Goal: Task Accomplishment & Management: Manage account settings

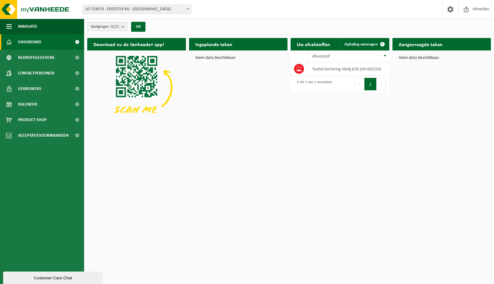
click at [419, 43] on h2 "Aangevraagde taken" at bounding box center [420, 44] width 56 height 12
click at [259, 54] on span "Bekijk uw kalender" at bounding box center [260, 56] width 32 height 4
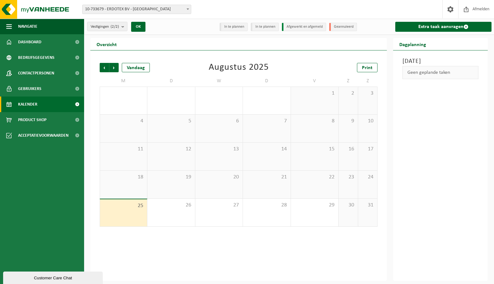
click at [162, 8] on span "10-733679 - ERDOTEX BV - [GEOGRAPHIC_DATA]" at bounding box center [136, 9] width 108 height 9
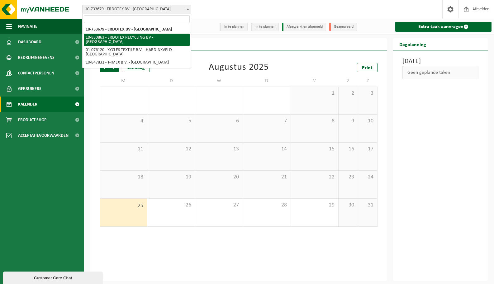
select select "88776"
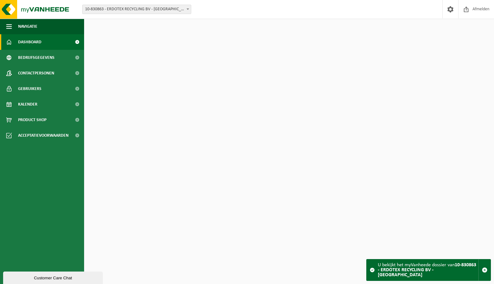
click at [231, 13] on div "Vestiging: 10-733679 - ERDOTEX BV - Ridderkerk 10-830863 - ERDOTEX RECYCLING BV…" at bounding box center [247, 9] width 494 height 19
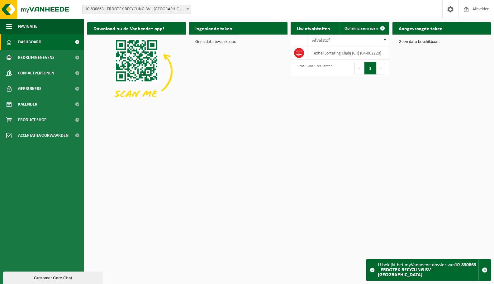
click at [253, 34] on link "Bekijk uw kalender" at bounding box center [263, 40] width 48 height 12
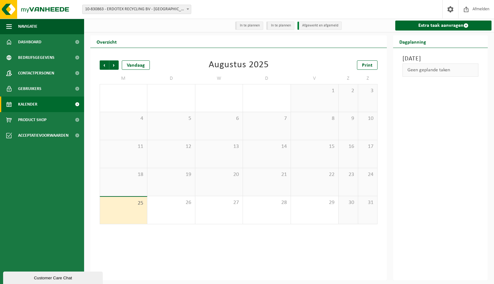
click at [160, 11] on span "10-830863 - ERDOTEX RECYCLING BV - [GEOGRAPHIC_DATA]" at bounding box center [136, 9] width 108 height 9
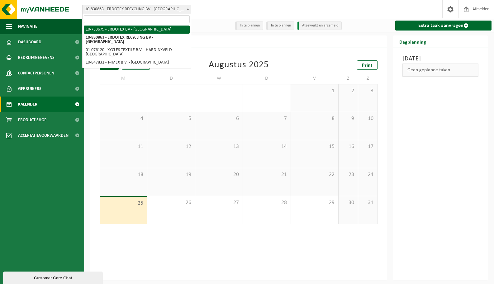
select select "6031"
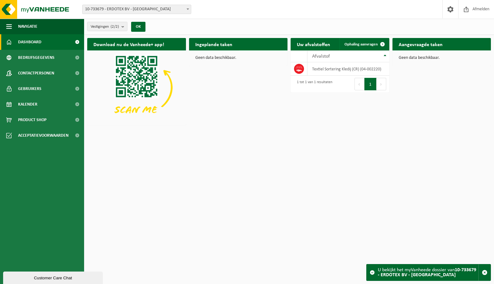
click at [269, 50] on link "Bekijk uw kalender" at bounding box center [263, 56] width 48 height 12
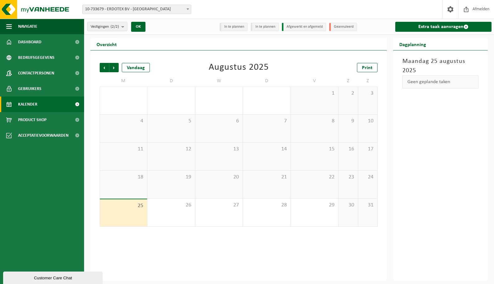
click at [298, 25] on li "Afgewerkt en afgemeld" at bounding box center [304, 27] width 44 height 8
click at [104, 66] on span "Vorige" at bounding box center [104, 67] width 9 height 9
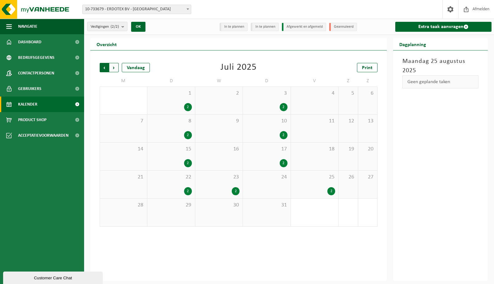
click at [114, 69] on span "Volgende" at bounding box center [113, 67] width 9 height 9
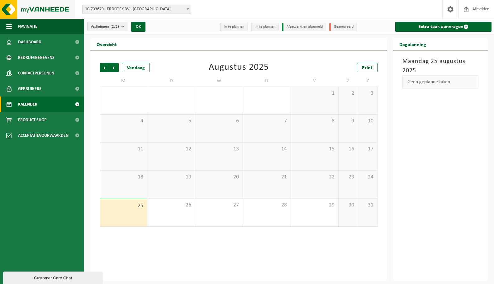
click at [52, 5] on img at bounding box center [37, 9] width 75 height 19
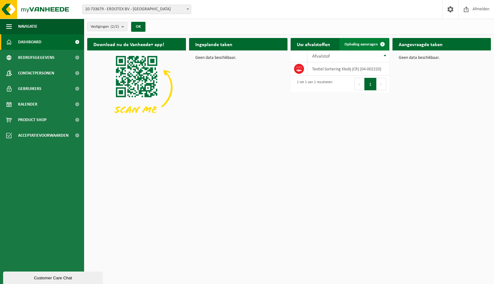
click at [372, 42] on span "Ophaling aanvragen" at bounding box center [360, 44] width 33 height 4
click at [181, 7] on span "10-733679 - ERDOTEX BV - [GEOGRAPHIC_DATA]" at bounding box center [136, 9] width 108 height 9
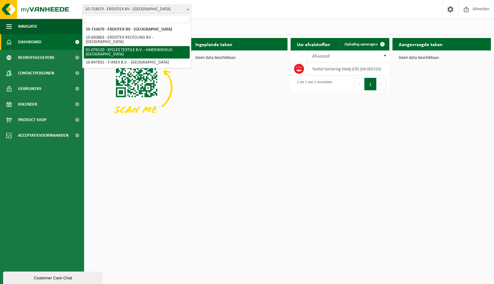
select select "19977"
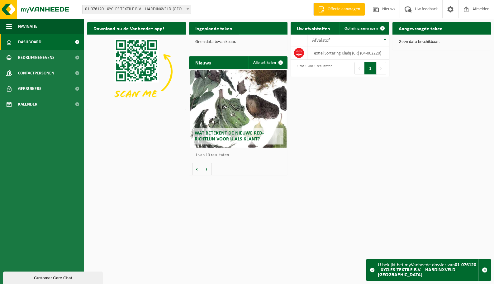
click at [263, 39] on span "Bekijk uw kalender" at bounding box center [260, 41] width 32 height 4
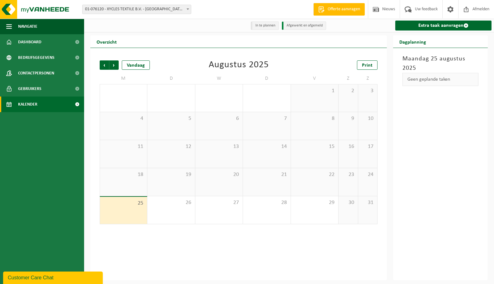
click at [331, 174] on span "22" at bounding box center [314, 174] width 41 height 7
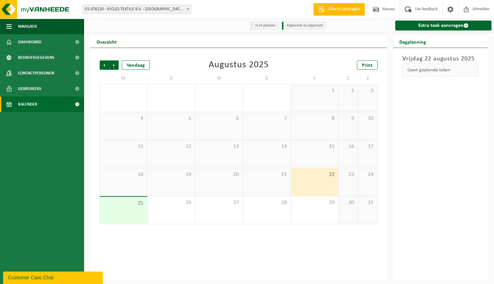
click at [65, 277] on div "Customer Care Chat" at bounding box center [53, 277] width 90 height 7
